Goal: Find specific page/section: Find specific page/section

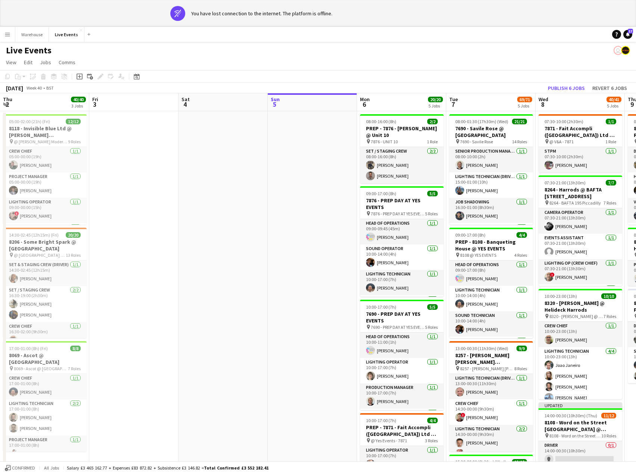
scroll to position [0, 186]
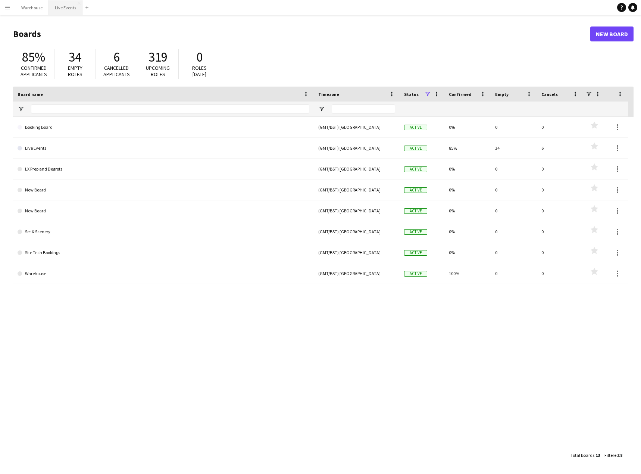
drag, startPoint x: 57, startPoint y: 3, endPoint x: 57, endPoint y: 9, distance: 5.2
click at [57, 4] on button "Live Events Close" at bounding box center [66, 7] width 34 height 15
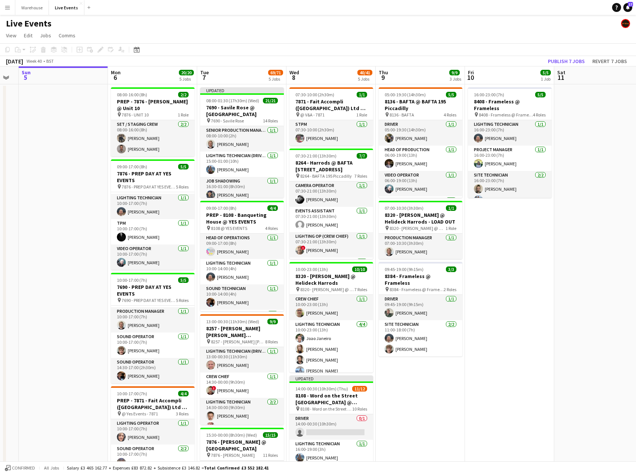
scroll to position [0, 246]
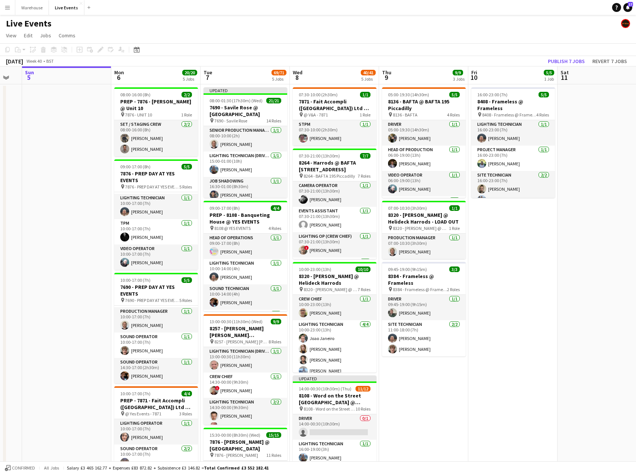
drag, startPoint x: 157, startPoint y: 307, endPoint x: 90, endPoint y: 307, distance: 67.2
click at [90, 307] on app-calendar-viewport "Thu 2 40/40 3 Jobs Fri 3 Sat 4 Sun 5 Mon 6 20/20 5 Jobs Tue 7 69/71 5 Jobs Wed …" at bounding box center [318, 366] width 636 height 600
